Goal: Browse casually: Explore the website without a specific task or goal

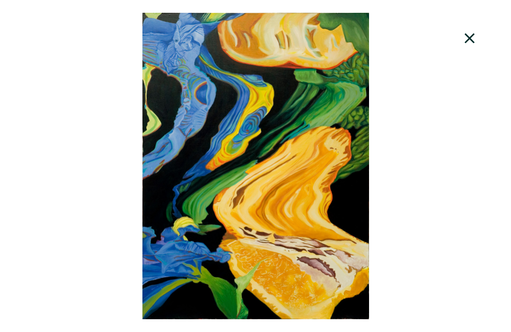
click at [466, 41] on icon at bounding box center [470, 39] width 32 height 26
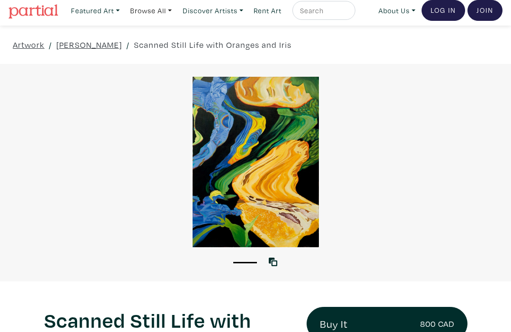
scroll to position [5, 0]
click at [277, 267] on link at bounding box center [275, 261] width 13 height 13
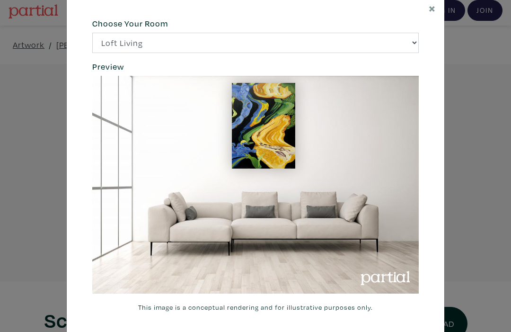
scroll to position [24, 0]
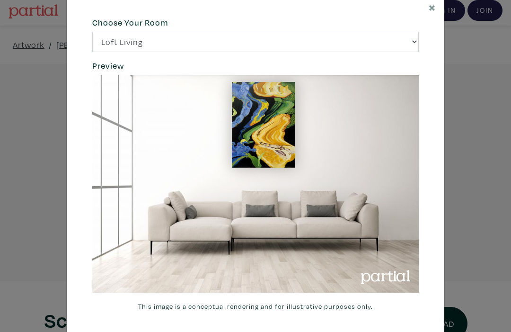
click at [432, 13] on span "×" at bounding box center [432, 7] width 7 height 17
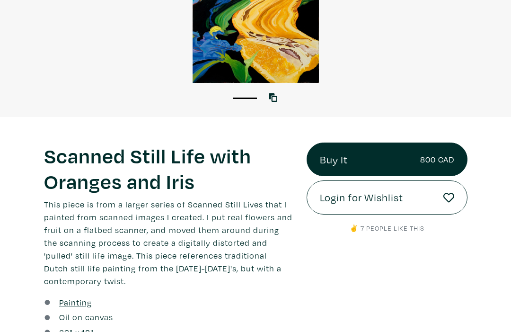
scroll to position [169, 0]
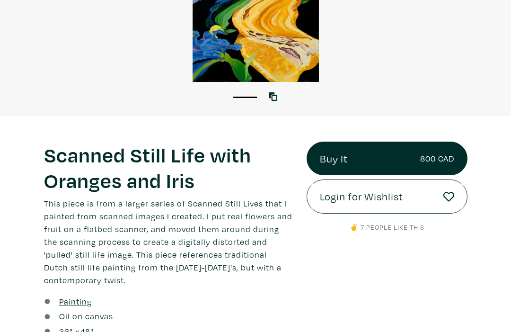
click at [331, 279] on div "Buy It 800 CAD Login for Wishlist ✌️ 7 people like this" at bounding box center [386, 241] width 175 height 198
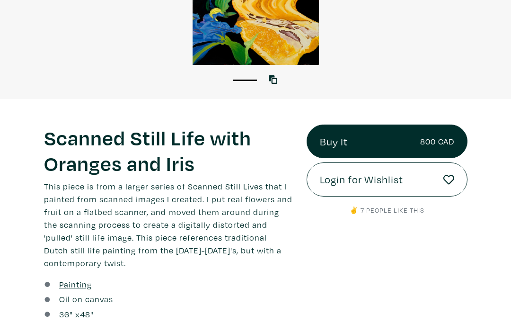
scroll to position [188, 0]
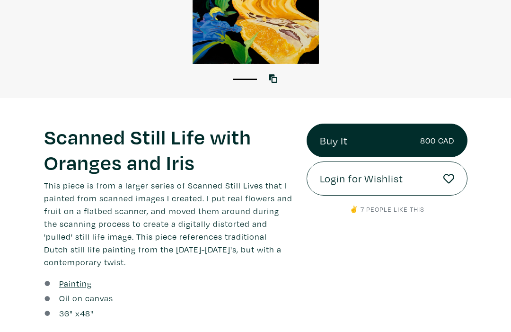
click at [453, 176] on icon at bounding box center [448, 178] width 11 height 11
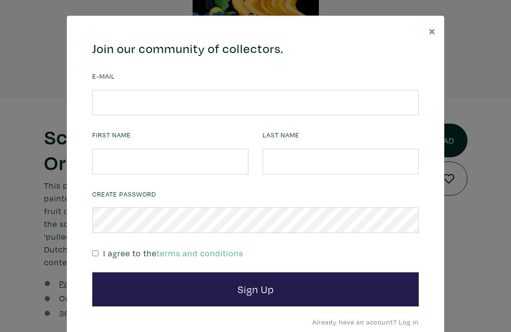
click at [436, 29] on button "×" at bounding box center [432, 31] width 24 height 30
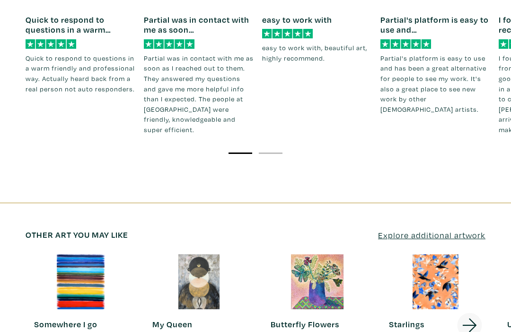
scroll to position [1422, 0]
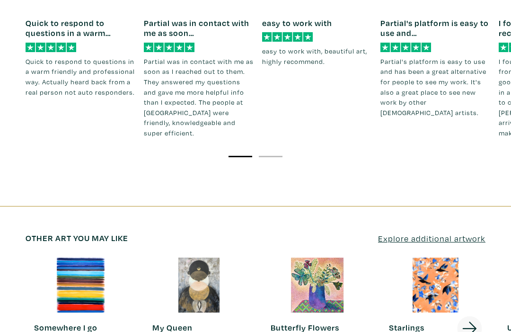
click at [471, 322] on icon at bounding box center [469, 329] width 14 height 14
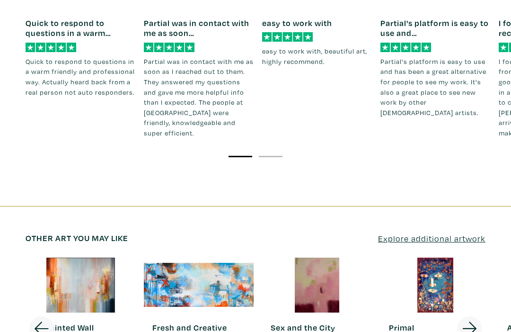
click at [472, 321] on icon at bounding box center [469, 328] width 14 height 14
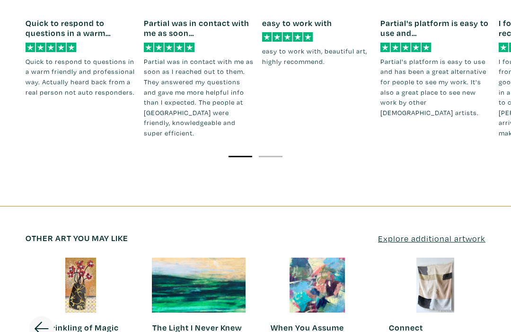
click at [40, 321] on icon at bounding box center [42, 328] width 14 height 14
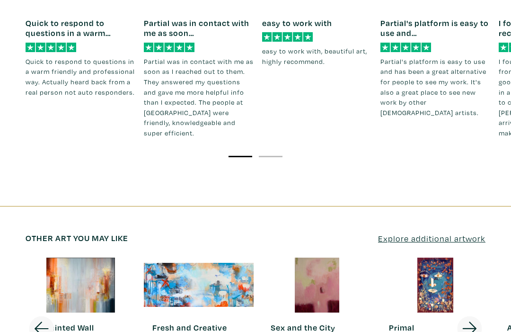
click at [39, 321] on icon at bounding box center [42, 328] width 14 height 14
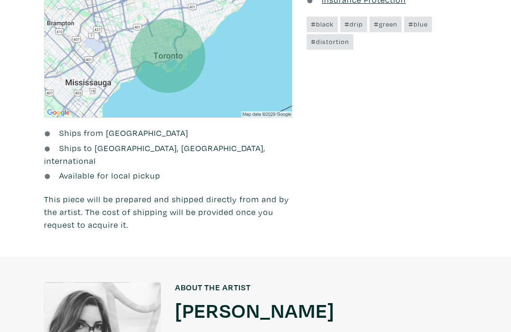
scroll to position [602, 0]
